Goal: Task Accomplishment & Management: Use online tool/utility

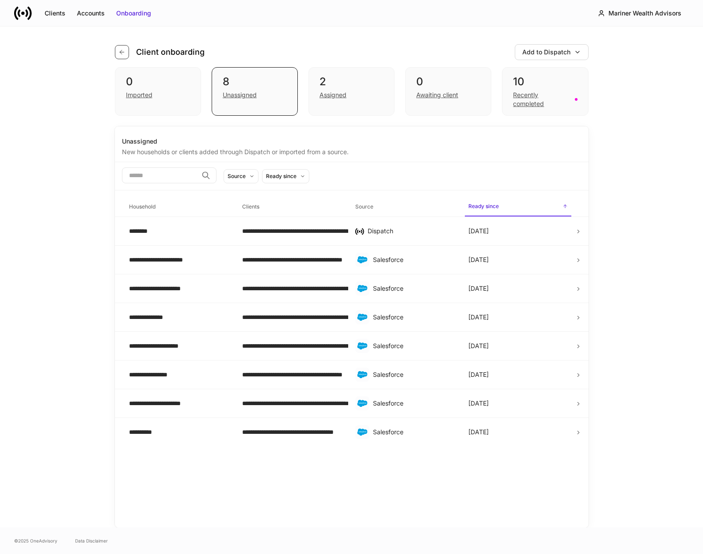
click at [116, 56] on button "button" at bounding box center [122, 52] width 14 height 14
